Goal: Task Accomplishment & Management: Use online tool/utility

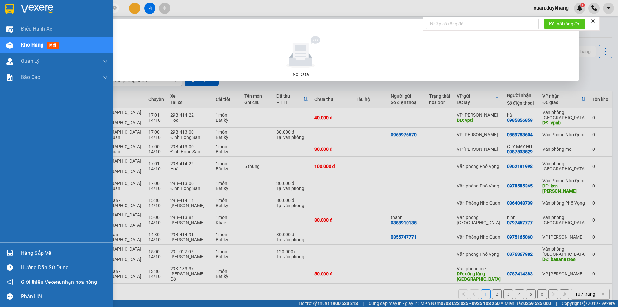
drag, startPoint x: 101, startPoint y: 7, endPoint x: 14, endPoint y: 7, distance: 87.5
click at [14, 7] on section "Kết quả tìm kiếm ( 0 ) Bộ lọc No Data 0363896633 xuan.duykhang 1 Điều hành xe K…" at bounding box center [309, 153] width 618 height 307
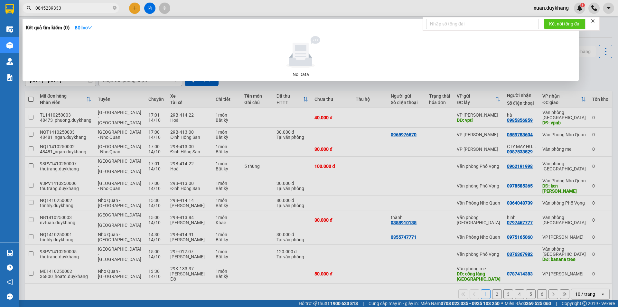
click at [40, 6] on input "0845239333" at bounding box center [73, 8] width 76 height 7
click at [45, 5] on input "0845239333" at bounding box center [73, 8] width 76 height 7
click at [50, 8] on input "0845239333" at bounding box center [73, 8] width 76 height 7
click at [55, 8] on input "0845239333" at bounding box center [73, 8] width 76 height 7
type input "0845239333"
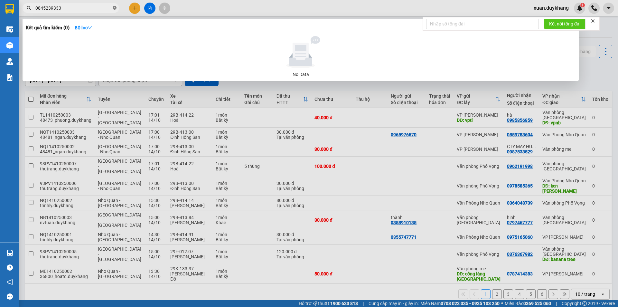
click at [116, 7] on icon "close-circle" at bounding box center [115, 8] width 4 height 4
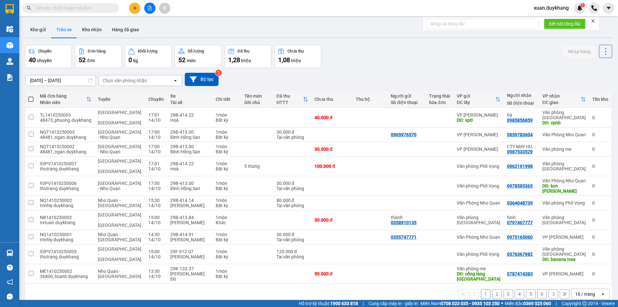
click at [88, 7] on input "text" at bounding box center [73, 8] width 76 height 7
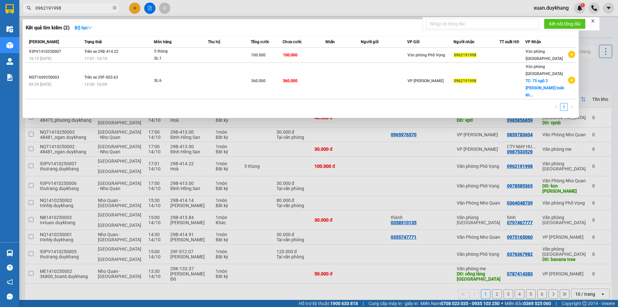
click at [69, 8] on input "0962191998" at bounding box center [73, 8] width 76 height 7
type input "0962191998"
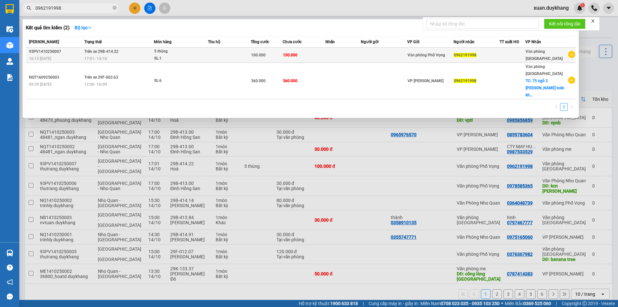
click at [285, 56] on span "100.000" at bounding box center [290, 55] width 14 height 5
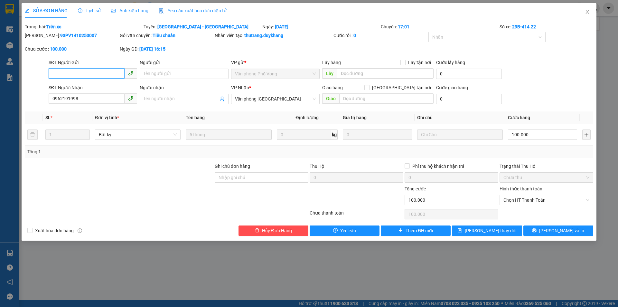
type input "0962191998"
type input "0"
type input "100.000"
drag, startPoint x: 70, startPoint y: 47, endPoint x: 59, endPoint y: 48, distance: 11.6
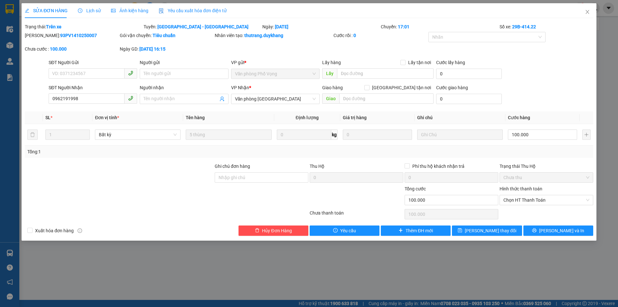
click at [70, 47] on div "Chưa cước : 100.000" at bounding box center [72, 48] width 94 height 7
click at [59, 48] on b "100.000" at bounding box center [58, 48] width 17 height 5
drag, startPoint x: 71, startPoint y: 49, endPoint x: 58, endPoint y: 50, distance: 13.5
click at [65, 50] on div "Chưa cước : 100.000" at bounding box center [72, 48] width 94 height 7
drag, startPoint x: 57, startPoint y: 50, endPoint x: 83, endPoint y: 51, distance: 26.1
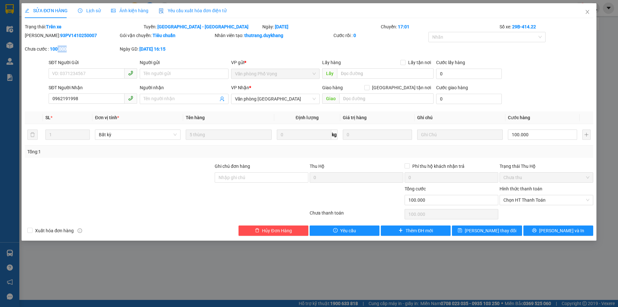
click at [75, 50] on div "Chưa cước : 100.000" at bounding box center [72, 48] width 94 height 7
drag, startPoint x: 444, startPoint y: 197, endPoint x: 383, endPoint y: 202, distance: 60.7
click at [384, 202] on div "Tổng cước 100.000 Hình thức thanh toán Chọn HT Thanh Toán" at bounding box center [308, 196] width 569 height 23
click at [448, 197] on input "100.000" at bounding box center [451, 200] width 94 height 10
click at [436, 199] on input "100.000" at bounding box center [451, 200] width 94 height 10
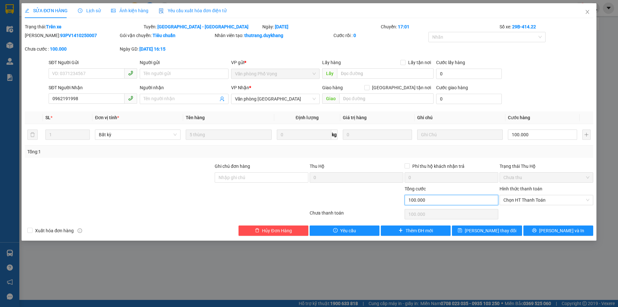
drag, startPoint x: 427, startPoint y: 199, endPoint x: 389, endPoint y: 199, distance: 38.3
click at [389, 199] on div "Tổng cước 100.000 Hình thức thanh toán Chọn HT Thanh Toán" at bounding box center [308, 196] width 569 height 23
click at [586, 11] on icon "close" at bounding box center [587, 12] width 4 height 4
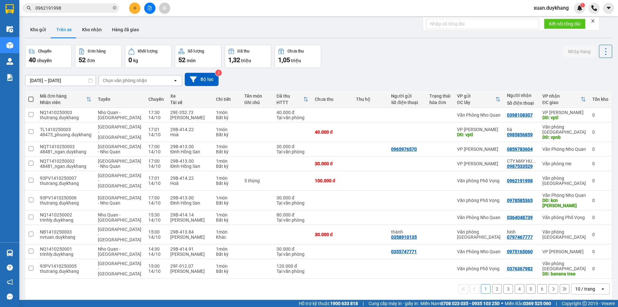
click at [88, 9] on input "0962191998" at bounding box center [73, 8] width 76 height 7
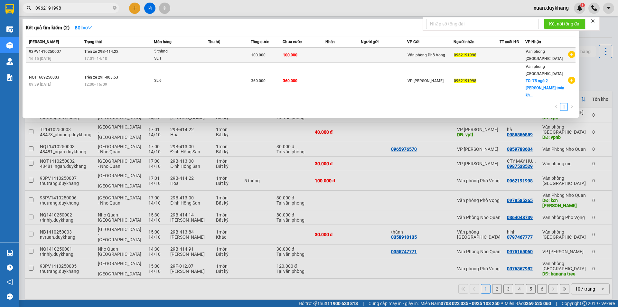
click at [570, 55] on icon "plus-circle" at bounding box center [571, 54] width 7 height 7
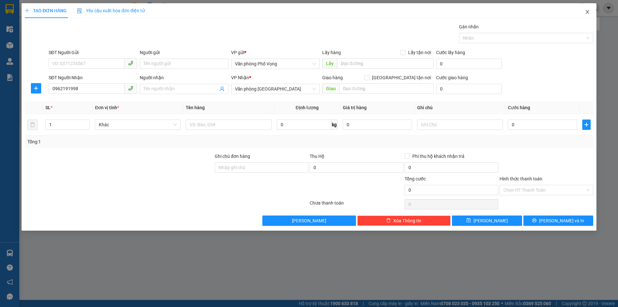
click at [586, 12] on icon "close" at bounding box center [586, 11] width 5 height 5
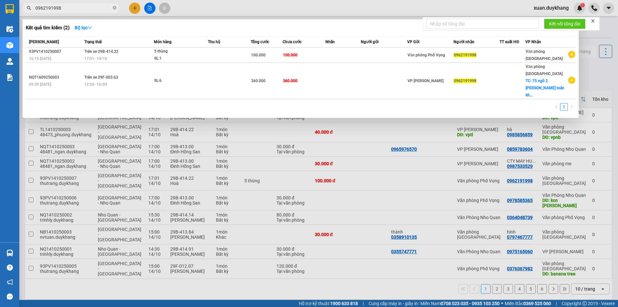
click at [65, 11] on input "0962191998" at bounding box center [73, 8] width 76 height 7
paste input "368035975"
type input "0368035975"
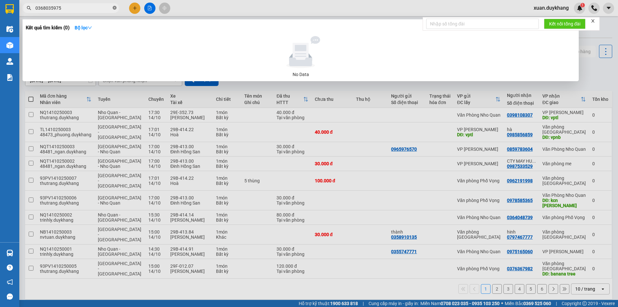
click at [114, 7] on icon "close-circle" at bounding box center [115, 8] width 4 height 4
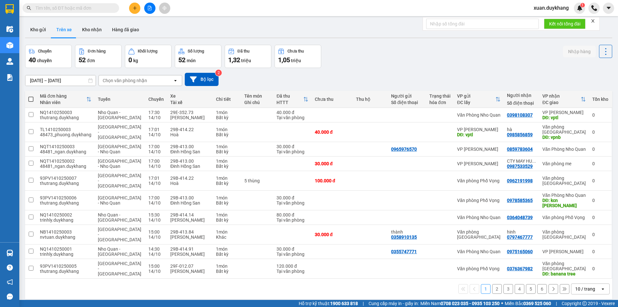
click at [82, 7] on input "text" at bounding box center [73, 8] width 76 height 7
